Goal: Task Accomplishment & Management: Complete application form

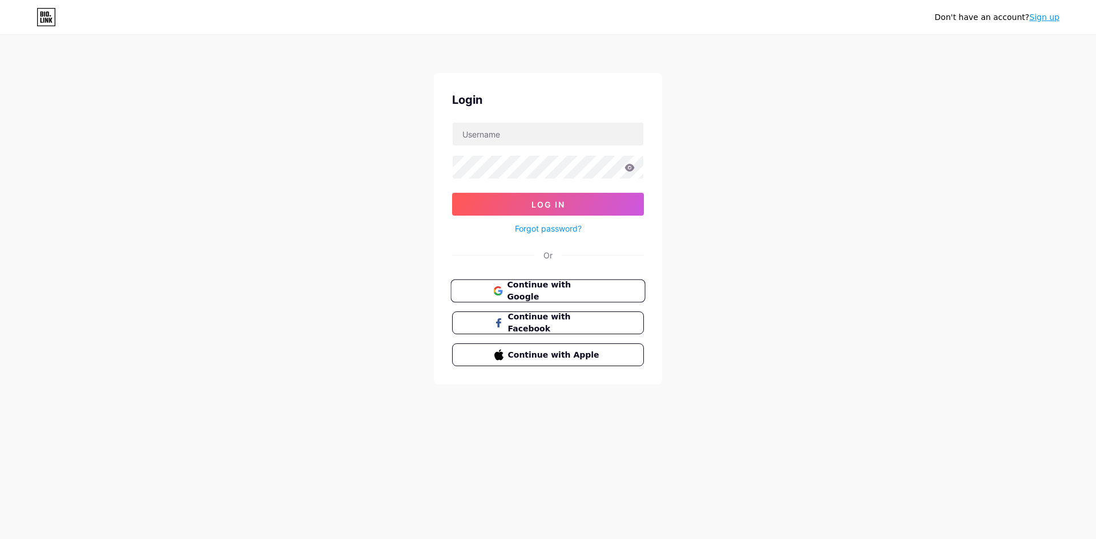
click at [535, 300] on button "Continue with Google" at bounding box center [547, 291] width 195 height 23
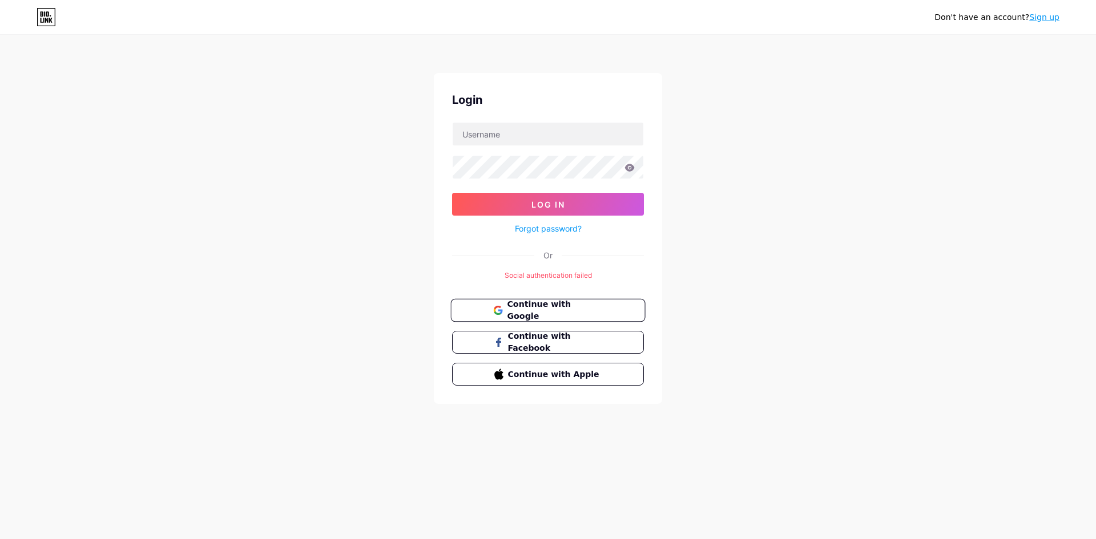
click at [568, 308] on span "Continue with Google" at bounding box center [554, 311] width 95 height 25
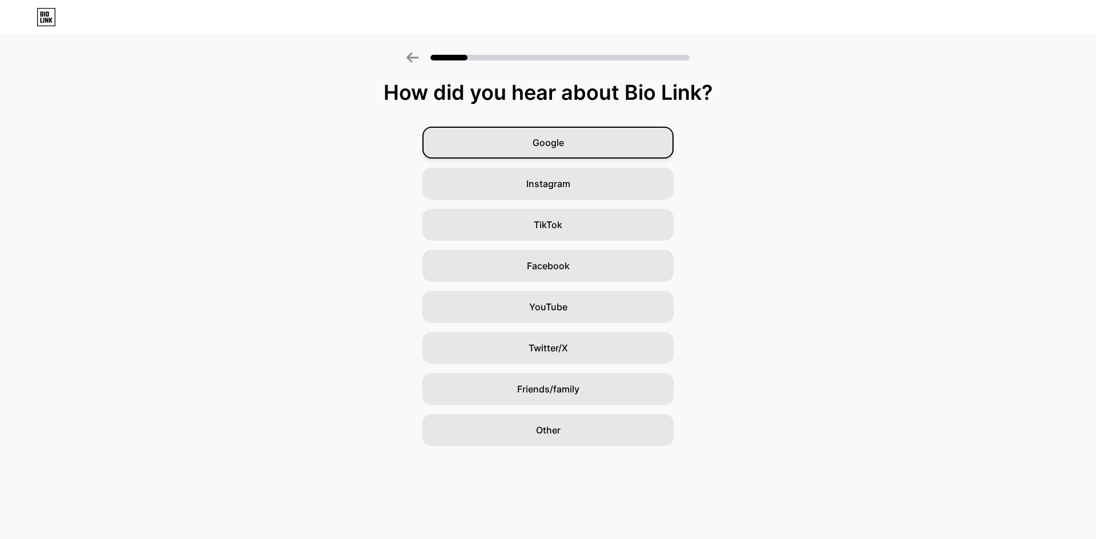
click at [558, 144] on span "Google" at bounding box center [548, 143] width 31 height 14
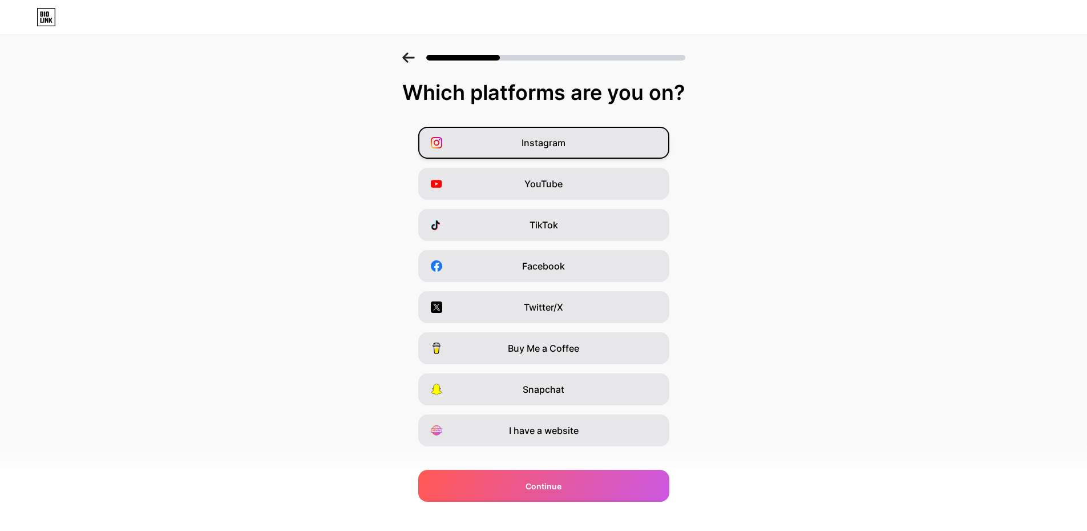
click at [619, 143] on div "Instagram" at bounding box center [543, 143] width 251 height 32
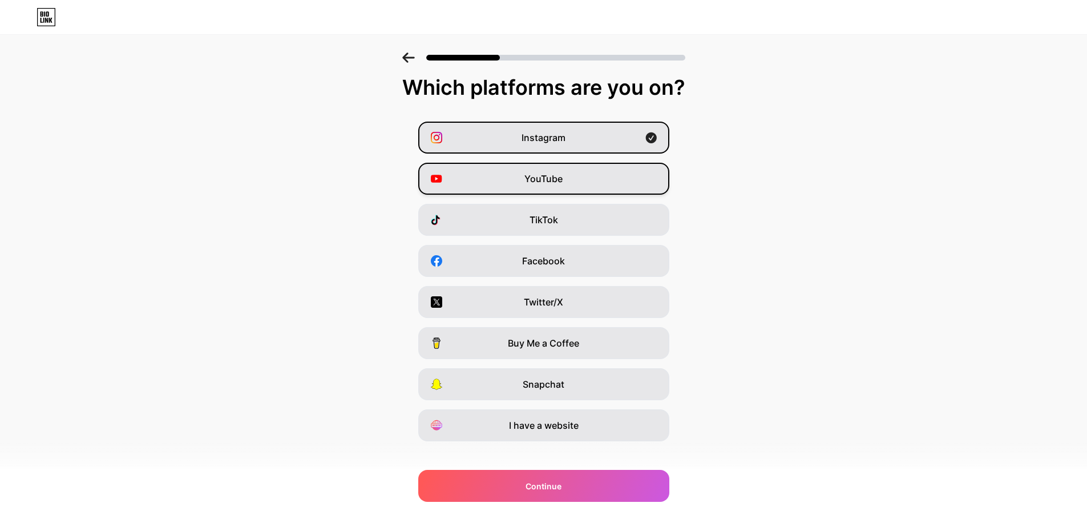
scroll to position [18, 0]
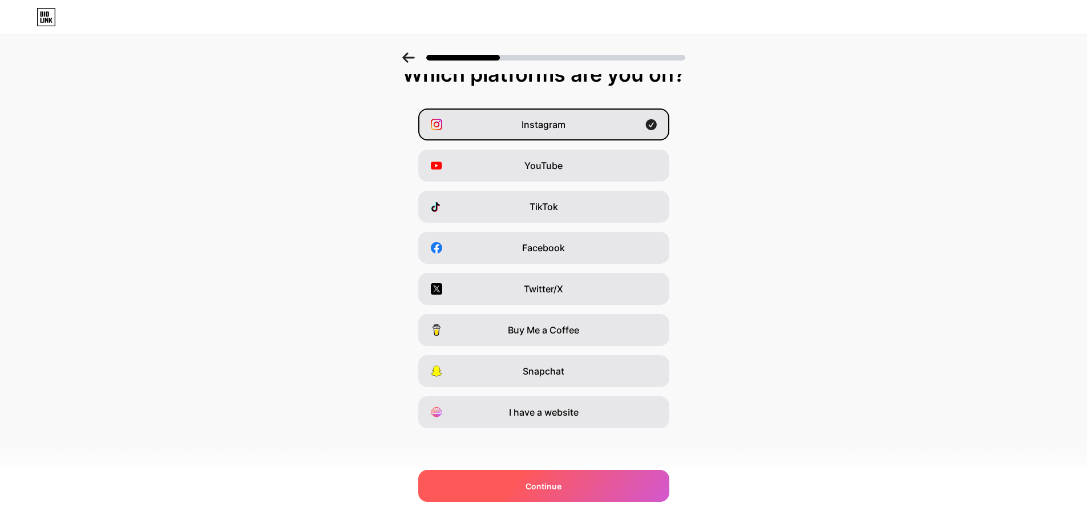
click at [541, 489] on span "Continue" at bounding box center [544, 486] width 36 height 12
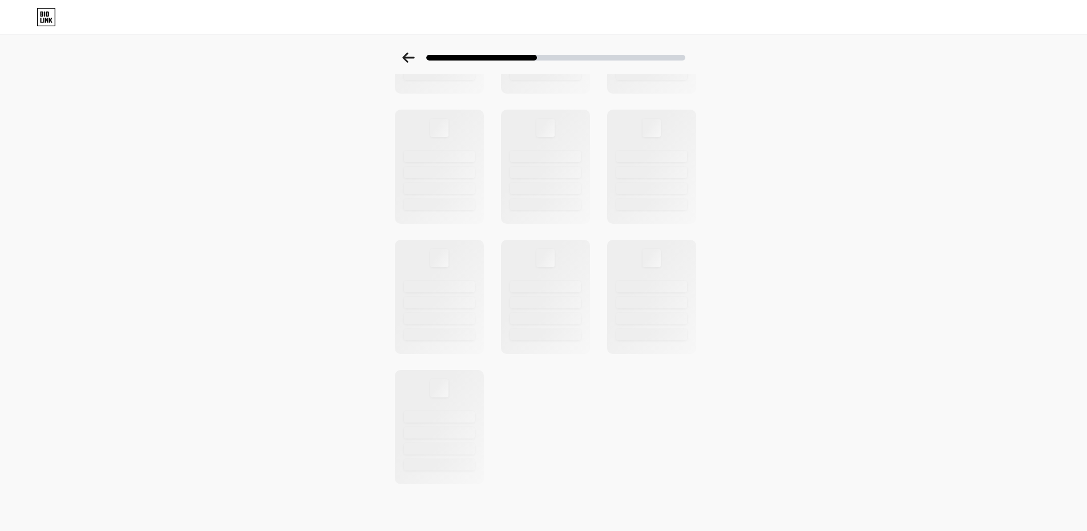
scroll to position [0, 0]
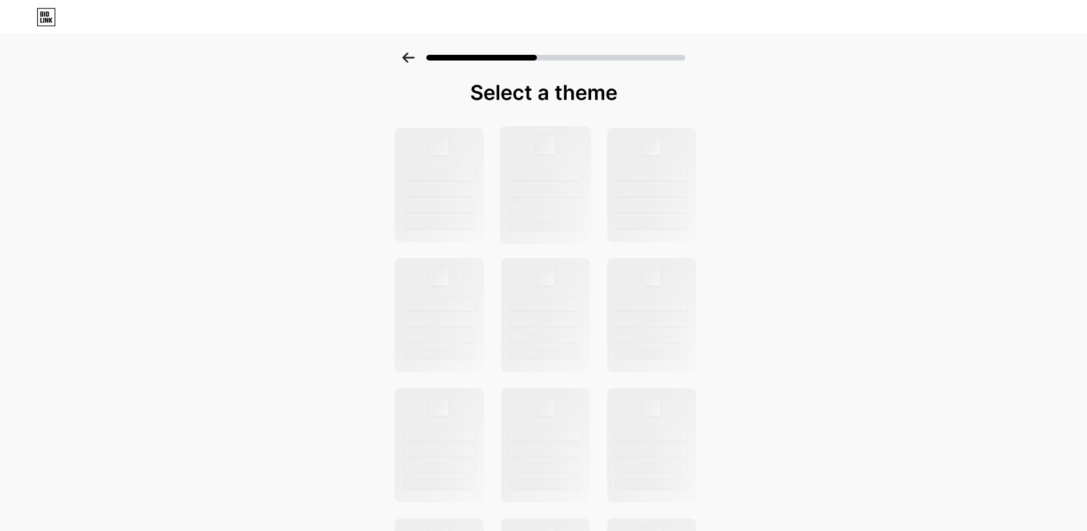
click at [582, 176] on div at bounding box center [545, 174] width 73 height 12
click at [527, 146] on div at bounding box center [545, 185] width 92 height 118
click at [445, 148] on div at bounding box center [439, 144] width 19 height 19
click at [572, 62] on div at bounding box center [543, 58] width 283 height 10
click at [414, 58] on icon at bounding box center [408, 58] width 12 height 10
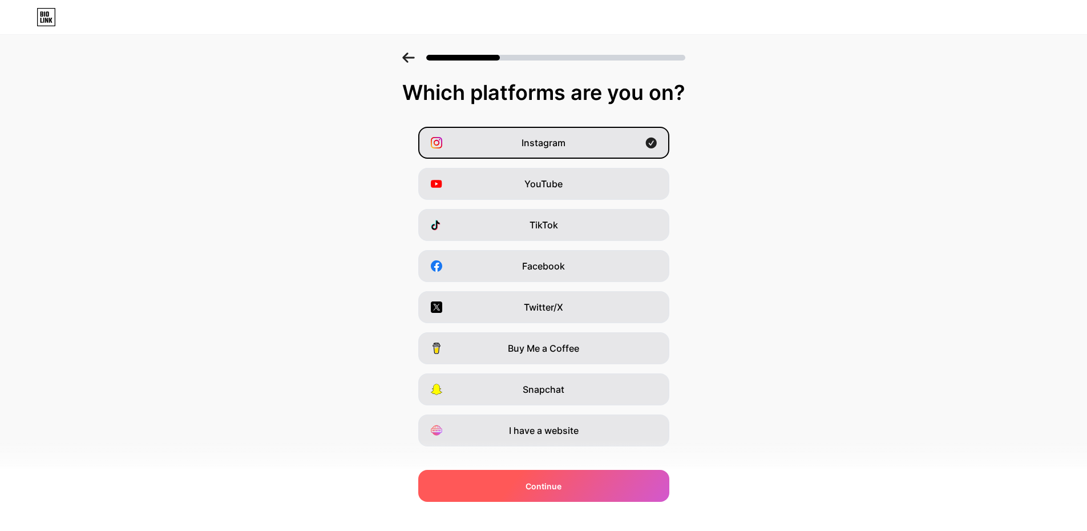
click at [611, 491] on div "Continue" at bounding box center [543, 486] width 251 height 32
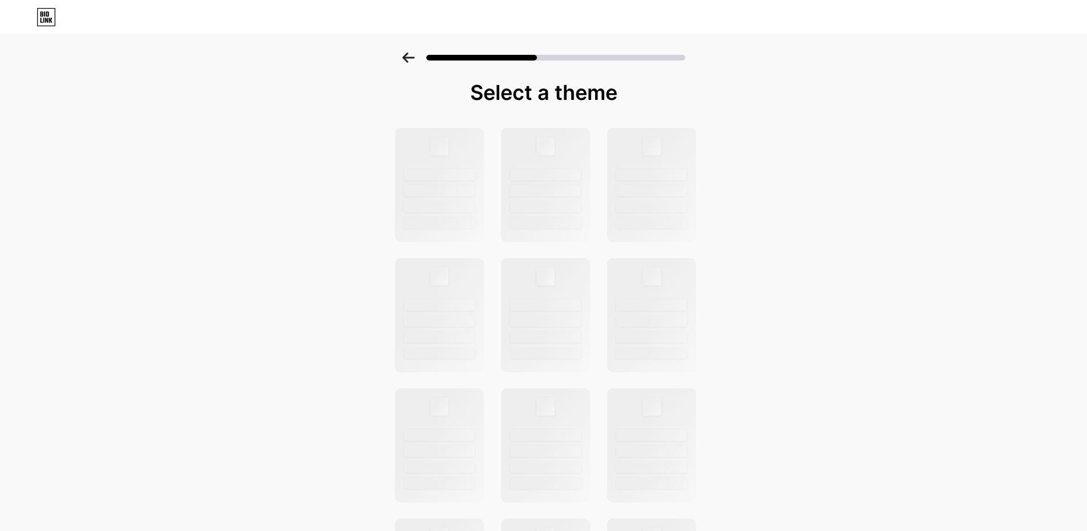
drag, startPoint x: 497, startPoint y: 183, endPoint x: 447, endPoint y: 161, distance: 54.7
click at [497, 183] on div at bounding box center [544, 445] width 314 height 637
